Goal: Information Seeking & Learning: Check status

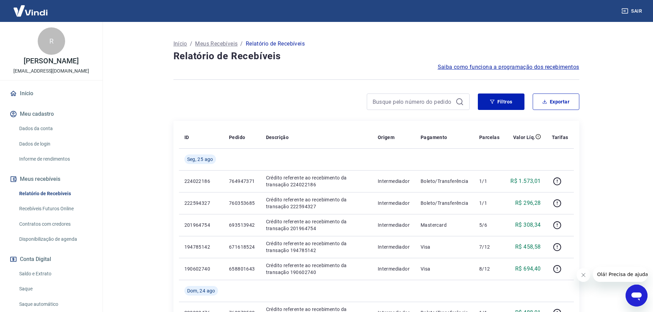
drag, startPoint x: 53, startPoint y: 280, endPoint x: 106, endPoint y: 256, distance: 57.3
click at [53, 280] on link "Saldo e Extrato" at bounding box center [55, 274] width 78 height 14
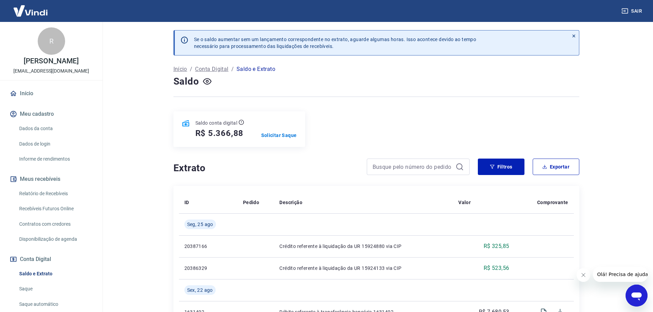
click at [571, 37] on icon at bounding box center [573, 36] width 5 height 5
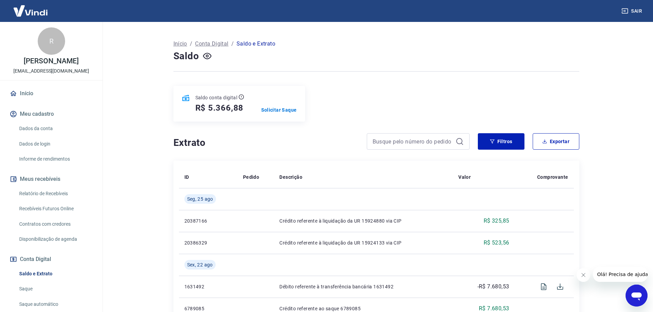
click at [582, 275] on icon "Fechar mensagem da empresa" at bounding box center [582, 274] width 5 height 5
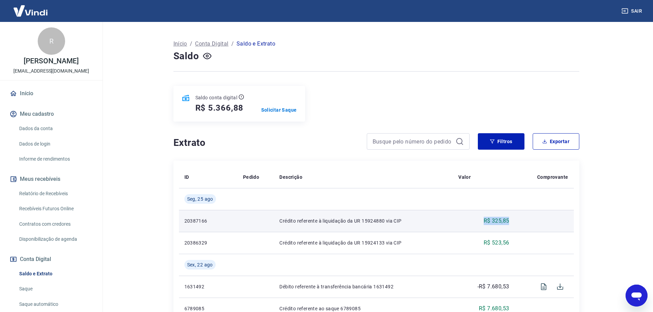
drag, startPoint x: 510, startPoint y: 221, endPoint x: 485, endPoint y: 220, distance: 25.7
click at [485, 220] on td "R$ 325,85" at bounding box center [484, 221] width 62 height 22
click at [480, 222] on div "R$ 325,85" at bounding box center [483, 221] width 51 height 8
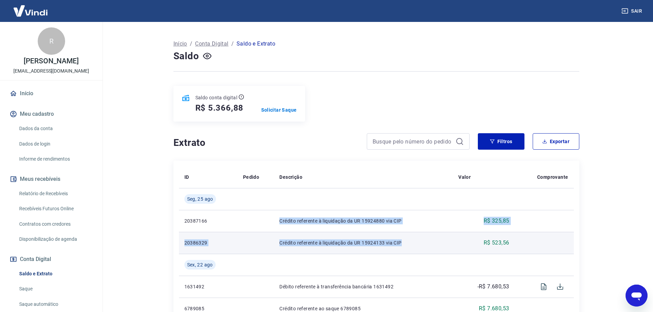
drag, startPoint x: 279, startPoint y: 219, endPoint x: 415, endPoint y: 243, distance: 138.5
click at [430, 237] on td "Crédito referente à liquidação da UR 15924133 via CIP" at bounding box center [363, 243] width 179 height 22
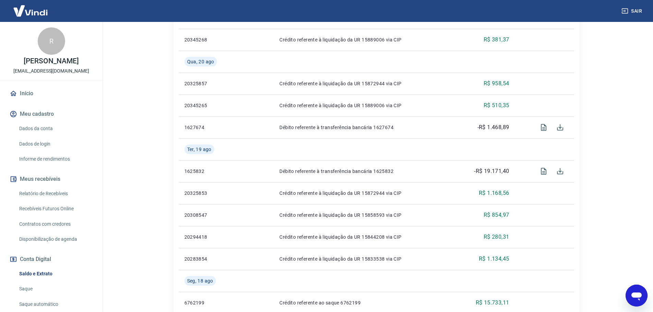
scroll to position [445, 0]
click at [56, 198] on link "Relatório de Recebíveis" at bounding box center [55, 194] width 78 height 14
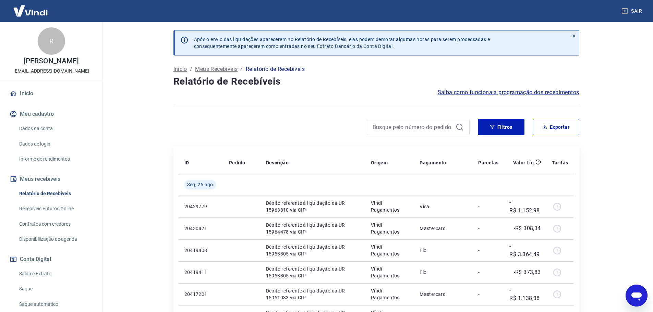
click at [575, 35] on icon at bounding box center [573, 36] width 5 height 5
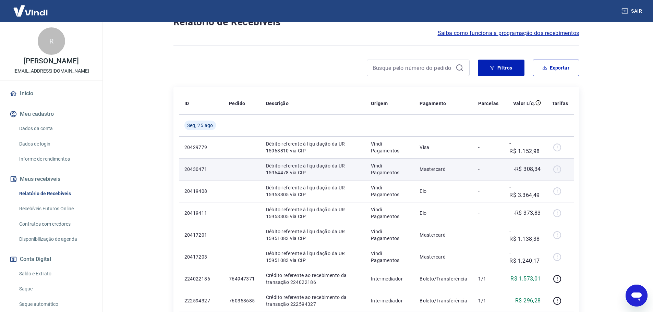
scroll to position [34, 0]
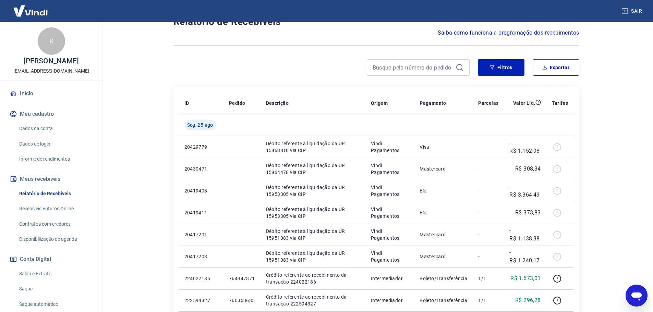
click at [43, 281] on link "Saldo e Extrato" at bounding box center [55, 274] width 78 height 14
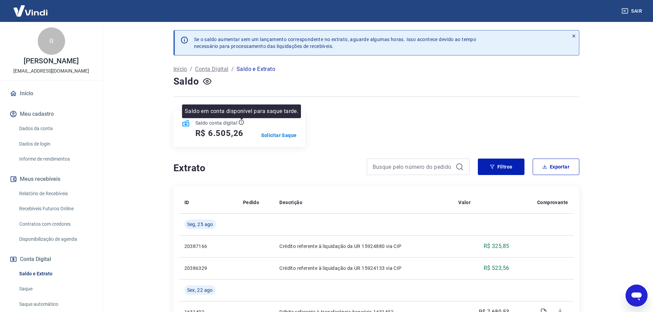
click at [242, 124] on icon at bounding box center [240, 122] width 5 height 5
click at [137, 88] on main "Se o saldo aumentar sem um lançamento correspondente no extrato, aguarde alguma…" at bounding box center [375, 167] width 553 height 290
